Goal: Task Accomplishment & Management: Use online tool/utility

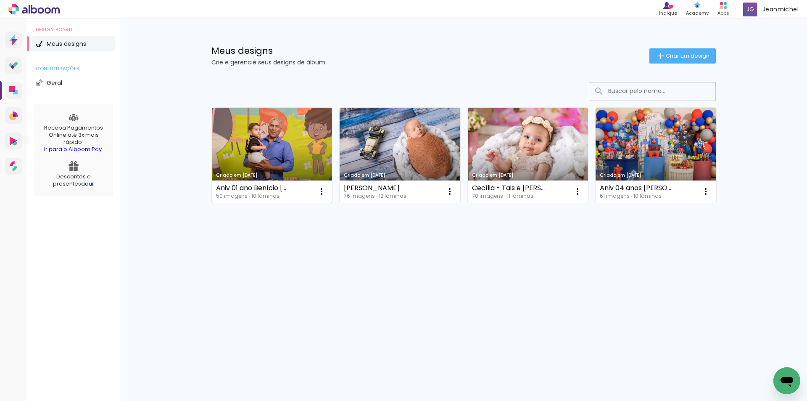
click at [257, 132] on link "Criado em [DATE]" at bounding box center [272, 155] width 121 height 95
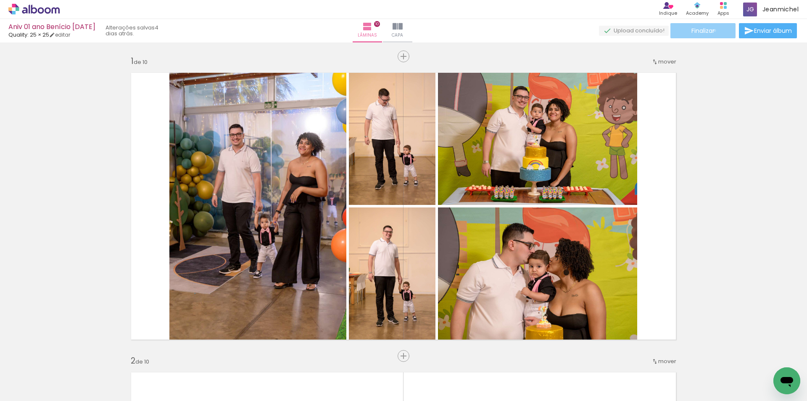
click at [712, 30] on span "Finalizar" at bounding box center [702, 31] width 23 height 6
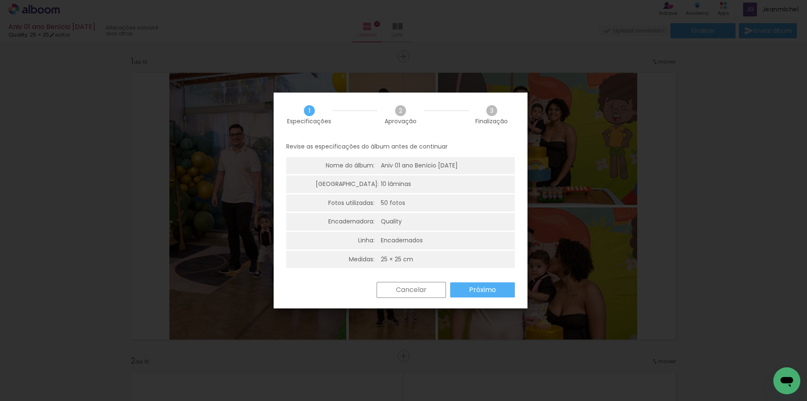
click at [479, 284] on paper-button "Próximo" at bounding box center [482, 289] width 65 height 15
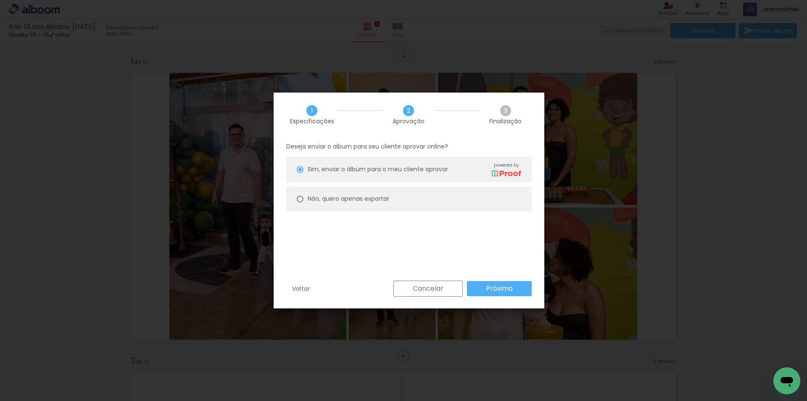
click at [304, 198] on paper-radio-button "Não, quero apenas exportar" at bounding box center [408, 198] width 245 height 25
type paper-radio-button "on"
click at [0, 0] on slot "Próximo" at bounding box center [0, 0] width 0 height 0
type input "Alta, 300 DPI"
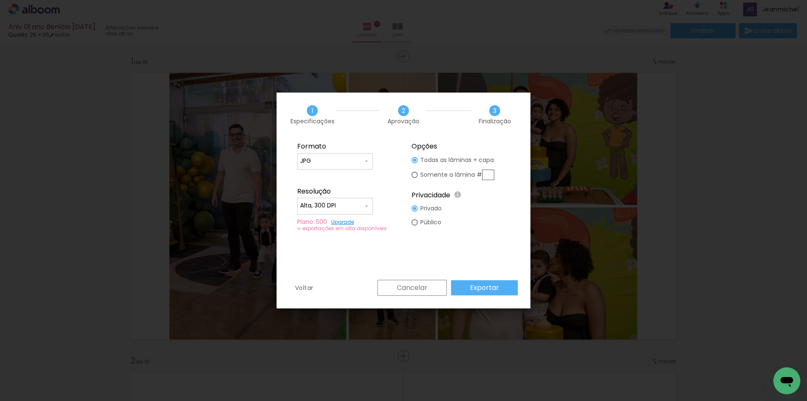
click at [0, 0] on paper-button "Exportar" at bounding box center [0, 0] width 0 height 0
